Goal: Task Accomplishment & Management: Manage account settings

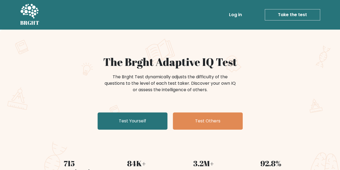
click at [227, 17] on li "Log in" at bounding box center [225, 14] width 38 height 11
click at [234, 15] on link "Log in" at bounding box center [235, 14] width 17 height 11
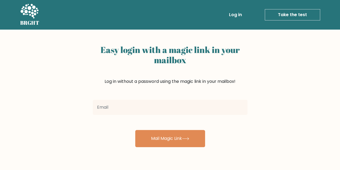
click at [164, 110] on input "email" at bounding box center [170, 107] width 155 height 15
type input "yosamatari18@gmail.com"
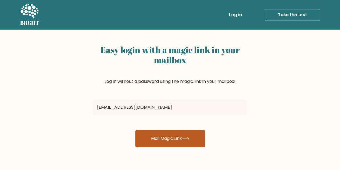
click at [167, 136] on button "Mail Magic Link" at bounding box center [170, 138] width 70 height 17
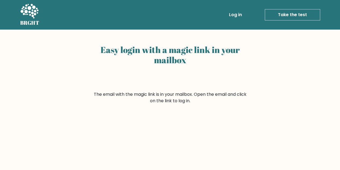
click at [239, 17] on link "Log in" at bounding box center [235, 14] width 17 height 11
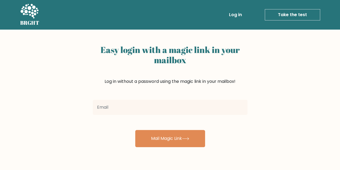
click at [164, 104] on input "email" at bounding box center [170, 107] width 155 height 15
type input "yosamatari18@gmail.com"
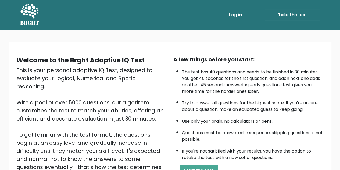
click at [237, 17] on link "Log in" at bounding box center [235, 14] width 17 height 11
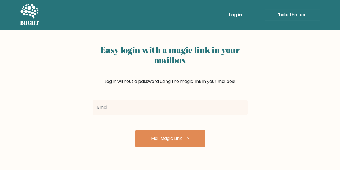
click at [149, 101] on input "email" at bounding box center [170, 107] width 155 height 15
type input "yosamatari18@gmail.com"
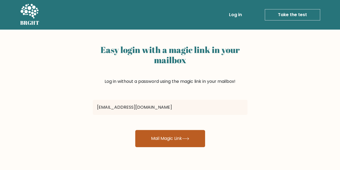
click at [175, 139] on button "Mail Magic Link" at bounding box center [170, 138] width 70 height 17
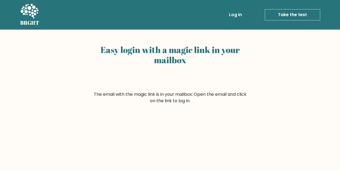
scroll to position [96, 0]
